Goal: Task Accomplishment & Management: Use online tool/utility

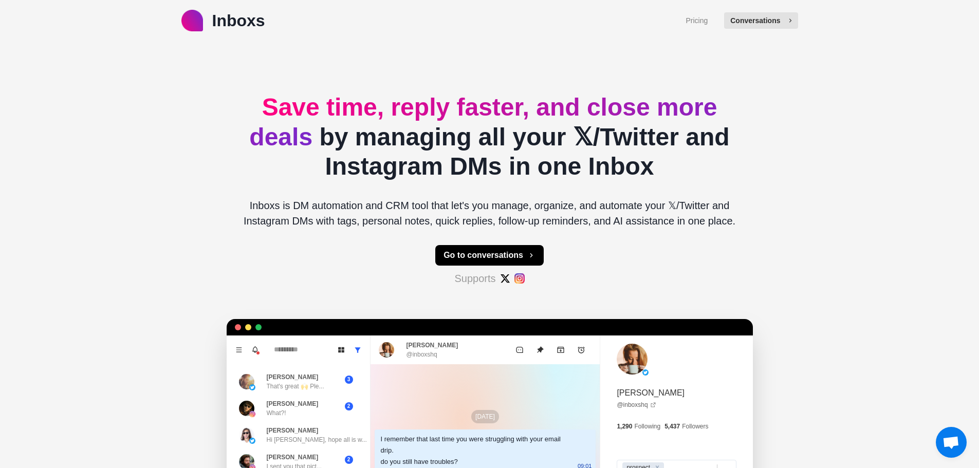
click at [747, 21] on button "Conversations" at bounding box center [761, 20] width 74 height 16
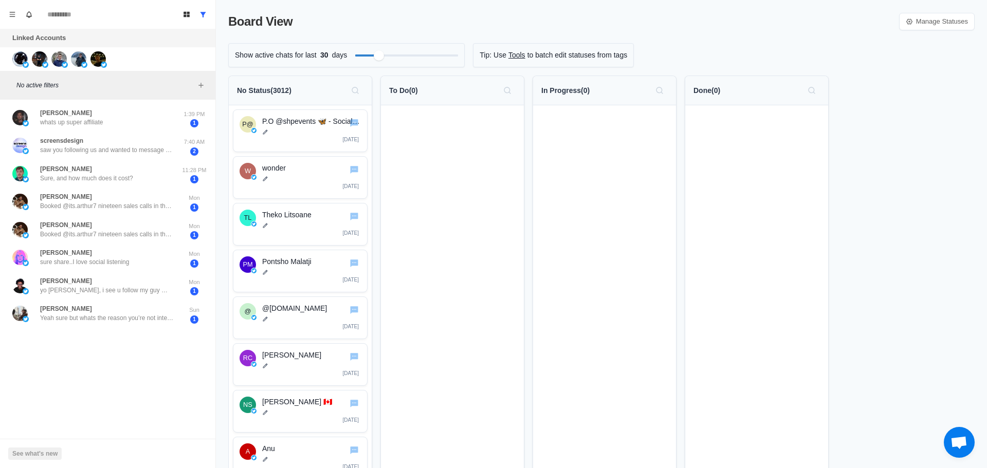
click at [300, 57] on div "Show active chats for last 30 days" at bounding box center [346, 55] width 236 height 24
click at [323, 56] on div "Show active chats for last 27 days" at bounding box center [346, 55] width 236 height 24
click at [487, 23] on div "Board View Manage Statuses" at bounding box center [601, 21] width 746 height 19
click at [335, 57] on div "Show active chats for last 27 days" at bounding box center [346, 55] width 236 height 24
click at [367, 60] on div "Show active chats for last 21 days" at bounding box center [346, 55] width 236 height 24
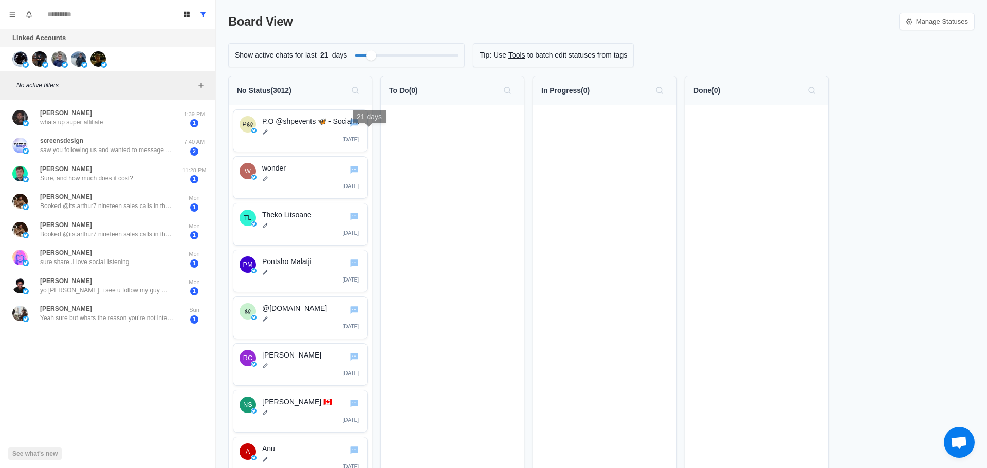
click at [334, 60] on div "Show active chats for last 21 days" at bounding box center [346, 55] width 236 height 24
click at [332, 53] on p "days" at bounding box center [339, 55] width 15 height 11
click at [283, 263] on p "Pontsho Malatji" at bounding box center [311, 262] width 99 height 11
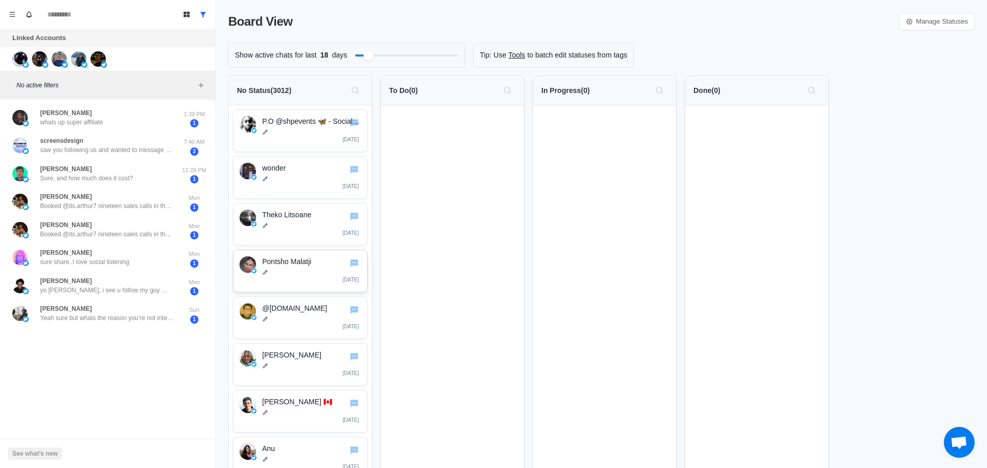
click at [253, 264] on img at bounding box center [248, 265] width 16 height 16
click at [250, 264] on img at bounding box center [248, 265] width 16 height 16
click at [280, 262] on p "Pontsho Malatji" at bounding box center [311, 262] width 99 height 11
